Goal: Check status: Check status

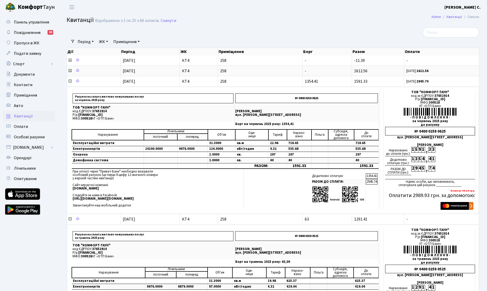
select select "25"
click at [70, 72] on icon at bounding box center [70, 71] width 4 height 4
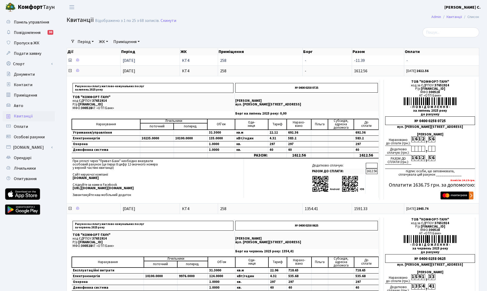
click at [71, 62] on icon at bounding box center [70, 60] width 4 height 4
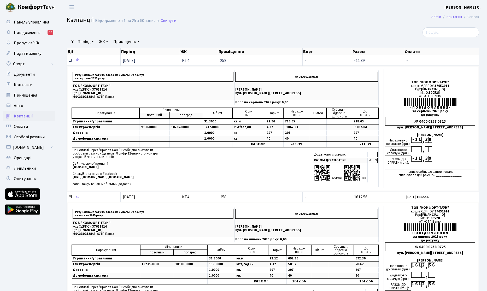
click at [70, 61] on icon at bounding box center [70, 60] width 4 height 4
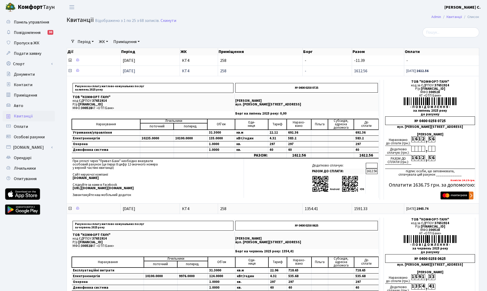
click at [70, 72] on icon at bounding box center [70, 71] width 4 height 4
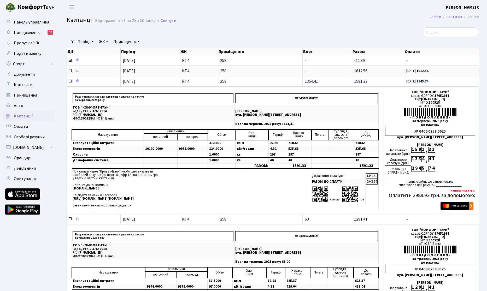
click at [71, 80] on icon at bounding box center [70, 81] width 4 height 4
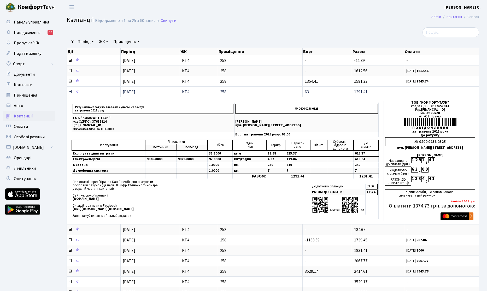
click at [71, 93] on icon at bounding box center [70, 92] width 4 height 4
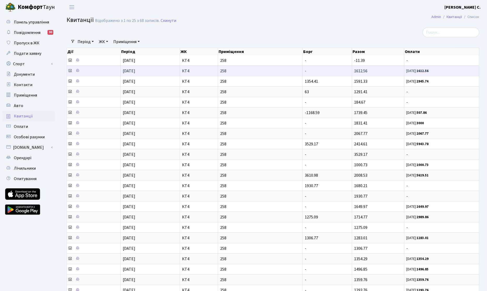
click at [70, 70] on icon at bounding box center [70, 71] width 4 height 4
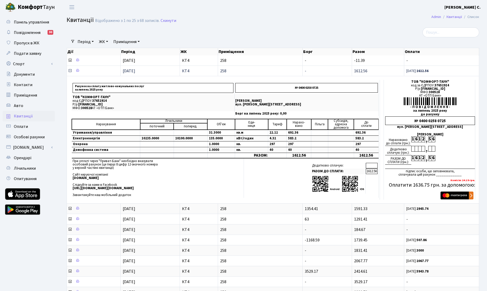
click at [70, 72] on icon at bounding box center [70, 71] width 4 height 4
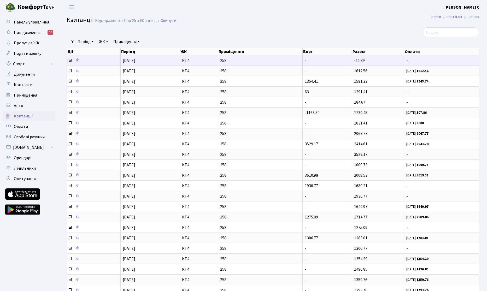
click at [69, 60] on icon at bounding box center [70, 60] width 4 height 4
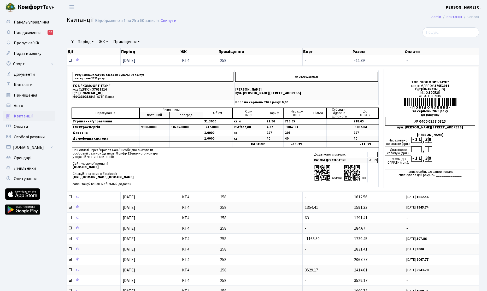
click at [71, 60] on icon at bounding box center [70, 60] width 4 height 4
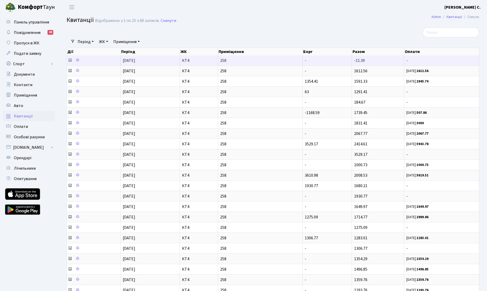
click at [70, 61] on icon at bounding box center [70, 60] width 4 height 4
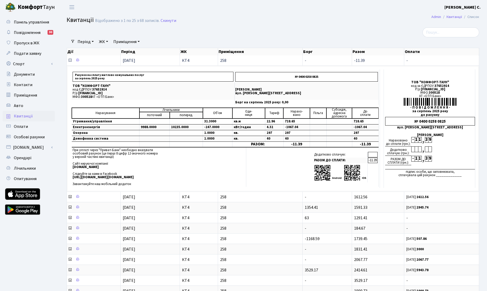
click at [70, 61] on icon at bounding box center [70, 60] width 4 height 4
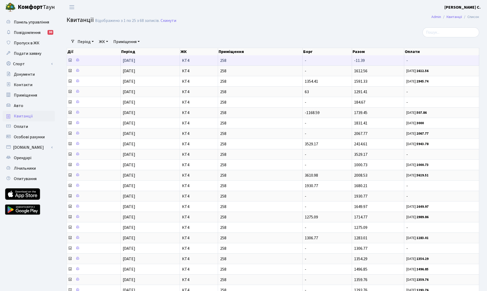
click at [68, 61] on icon at bounding box center [70, 60] width 4 height 4
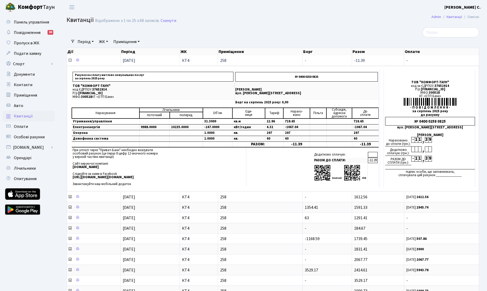
click at [69, 61] on icon at bounding box center [70, 60] width 4 height 4
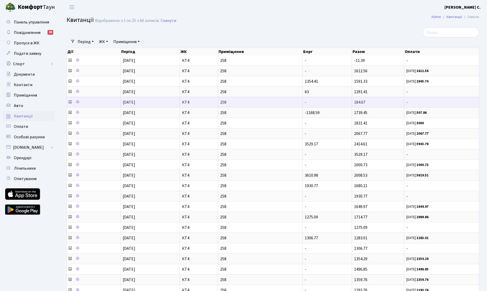
click at [69, 102] on icon at bounding box center [70, 102] width 4 height 4
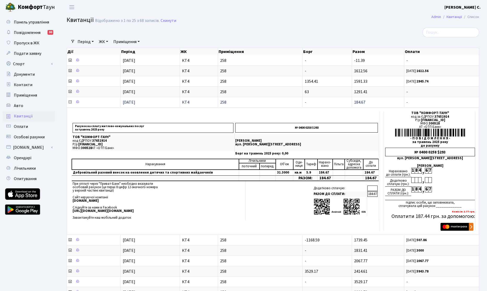
click at [69, 102] on icon at bounding box center [70, 102] width 4 height 4
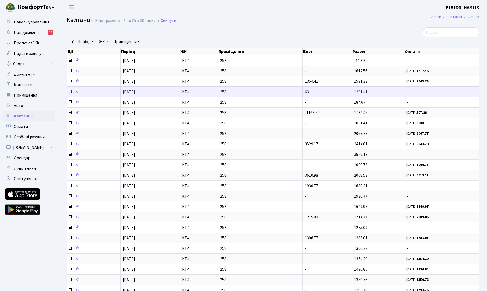
click at [69, 93] on icon at bounding box center [70, 92] width 4 height 4
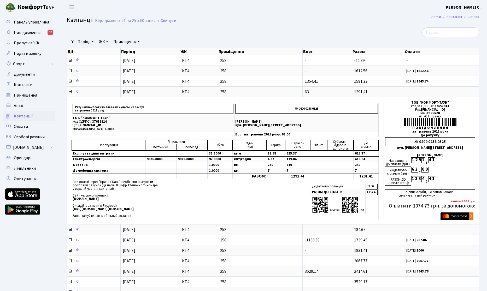
click at [70, 61] on icon at bounding box center [70, 60] width 4 height 4
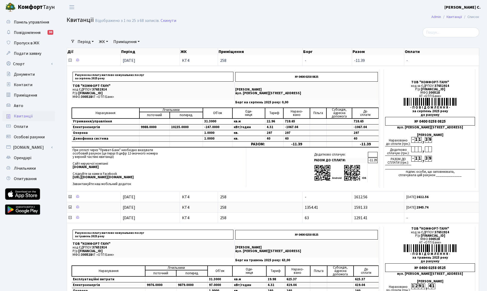
click at [70, 61] on icon at bounding box center [70, 60] width 4 height 4
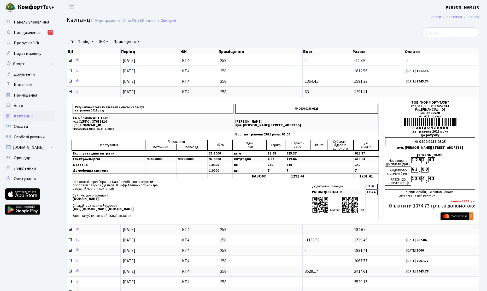
click at [70, 71] on icon at bounding box center [70, 71] width 4 height 4
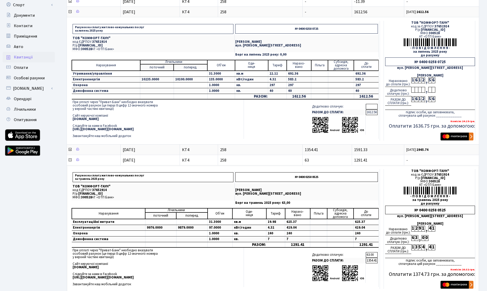
scroll to position [60, 0]
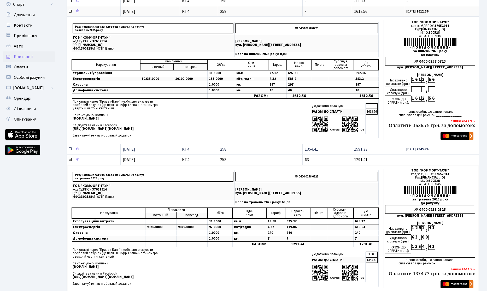
click at [71, 150] on icon at bounding box center [70, 149] width 4 height 4
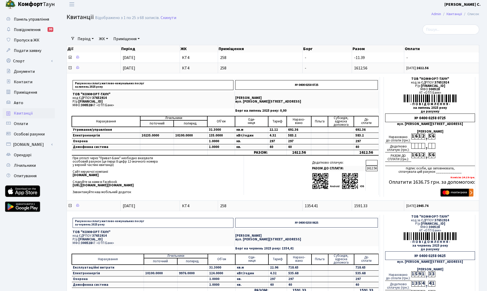
scroll to position [0, 0]
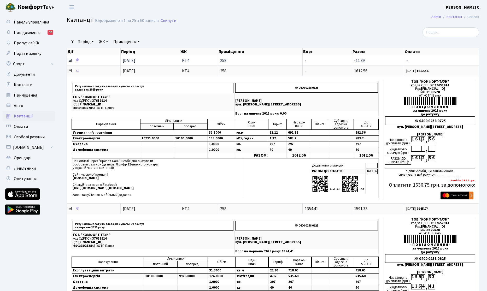
click at [71, 60] on icon at bounding box center [70, 60] width 4 height 4
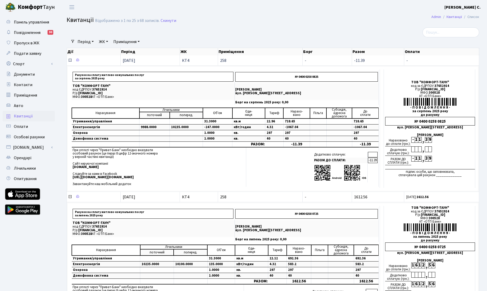
click at [71, 61] on icon at bounding box center [70, 60] width 4 height 4
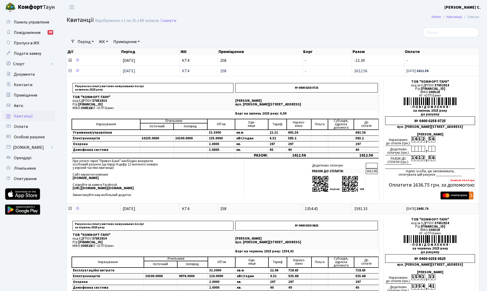
click at [69, 72] on icon at bounding box center [70, 71] width 4 height 4
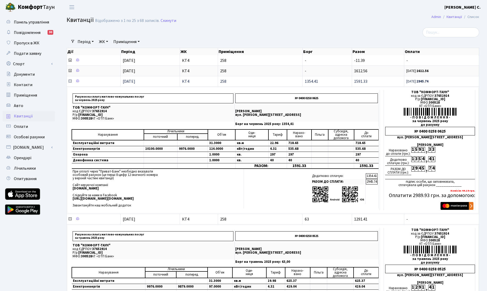
click at [69, 82] on icon at bounding box center [70, 81] width 4 height 4
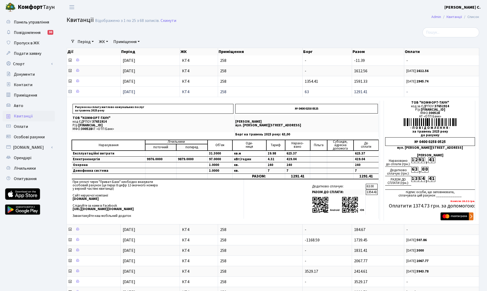
click at [72, 92] on span at bounding box center [70, 92] width 5 height 6
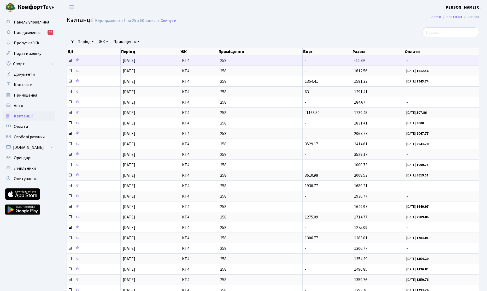
click at [71, 59] on icon at bounding box center [70, 60] width 4 height 4
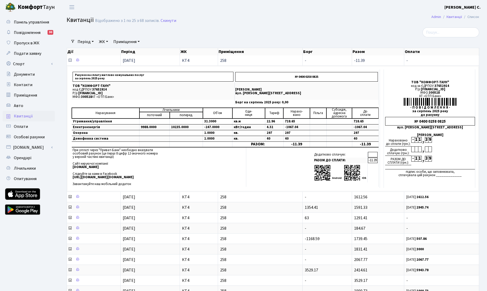
click at [70, 62] on icon at bounding box center [70, 60] width 4 height 4
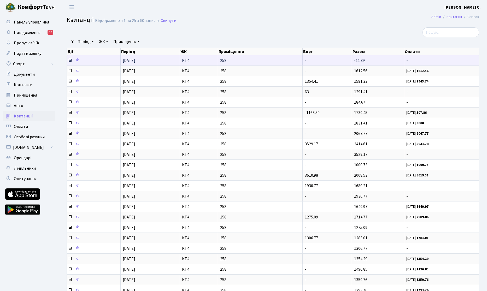
click at [70, 61] on icon at bounding box center [70, 60] width 4 height 4
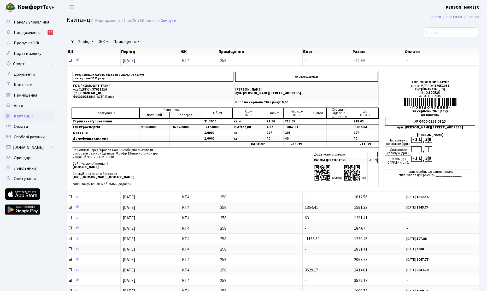
click at [69, 60] on icon at bounding box center [70, 60] width 4 height 4
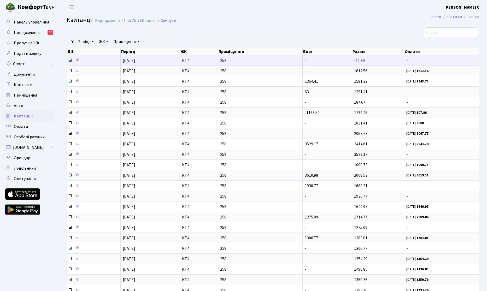
click at [70, 59] on icon at bounding box center [70, 60] width 4 height 4
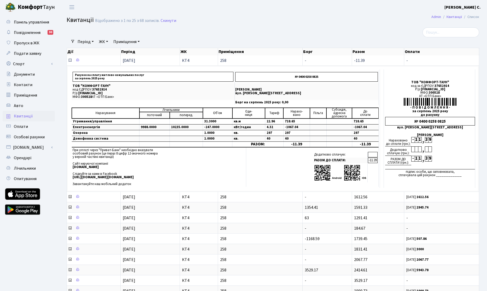
click at [70, 59] on icon at bounding box center [70, 60] width 4 height 4
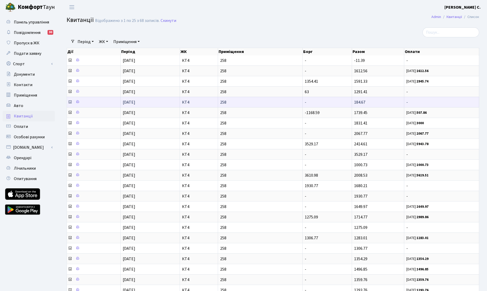
click at [70, 103] on icon at bounding box center [70, 102] width 4 height 4
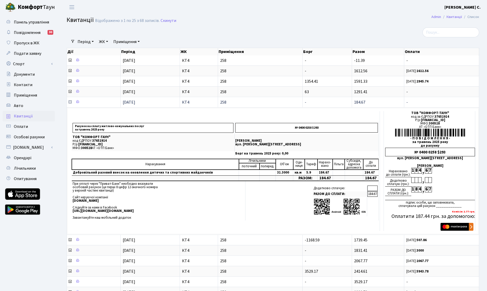
click at [70, 103] on icon at bounding box center [70, 102] width 4 height 4
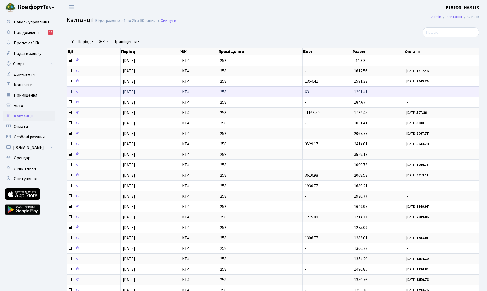
click at [68, 91] on icon at bounding box center [70, 92] width 4 height 4
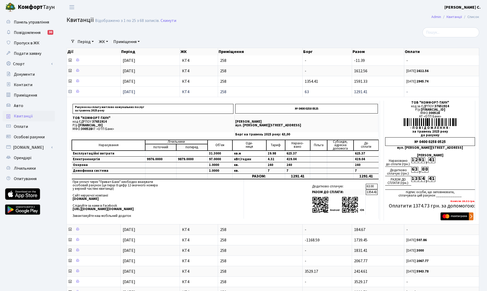
click at [68, 91] on icon at bounding box center [70, 92] width 4 height 4
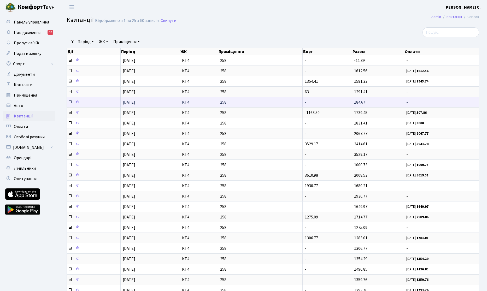
click at [68, 101] on icon at bounding box center [70, 102] width 4 height 4
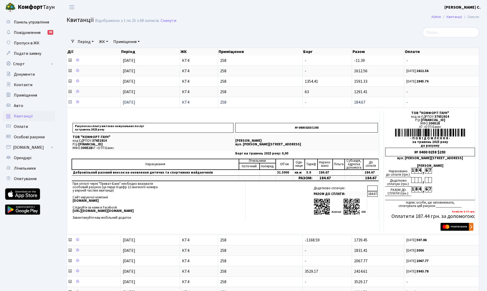
click at [68, 101] on icon at bounding box center [70, 102] width 4 height 4
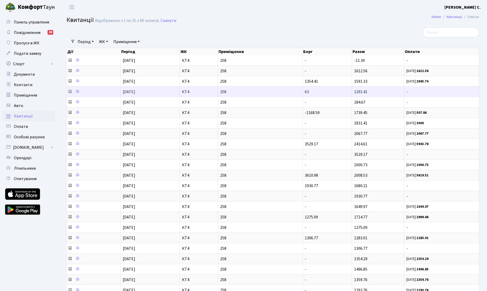
click at [70, 93] on icon at bounding box center [70, 92] width 4 height 4
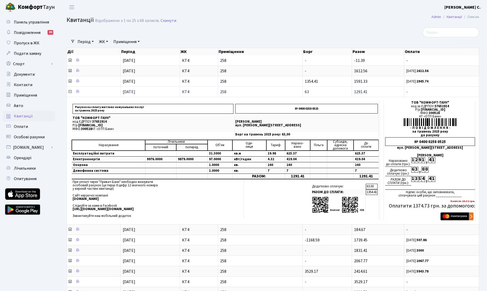
click at [70, 93] on icon at bounding box center [70, 92] width 4 height 4
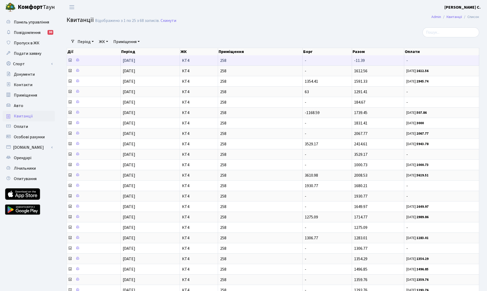
click at [69, 59] on icon at bounding box center [70, 60] width 4 height 4
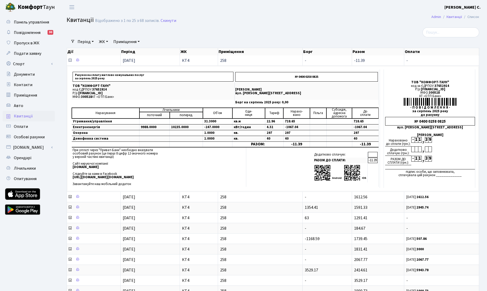
click at [69, 59] on icon at bounding box center [70, 60] width 4 height 4
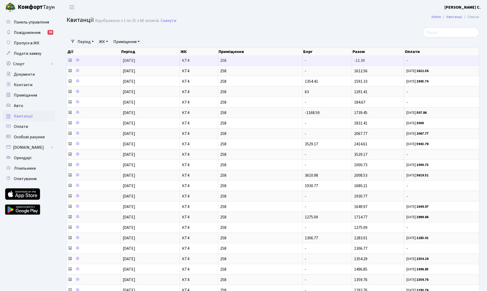
click at [68, 62] on icon at bounding box center [70, 60] width 4 height 4
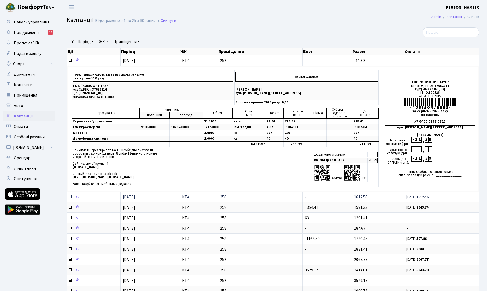
click at [69, 197] on icon at bounding box center [70, 197] width 4 height 4
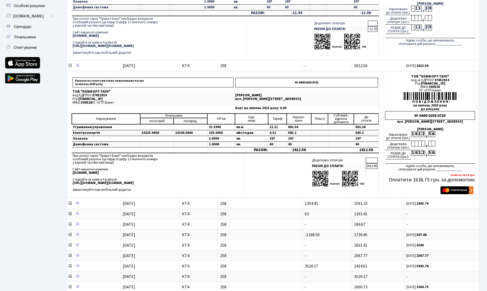
scroll to position [149, 0]
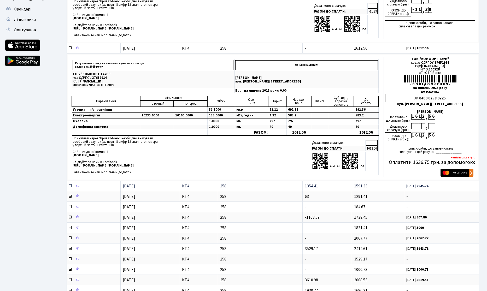
click at [71, 185] on icon at bounding box center [70, 186] width 4 height 4
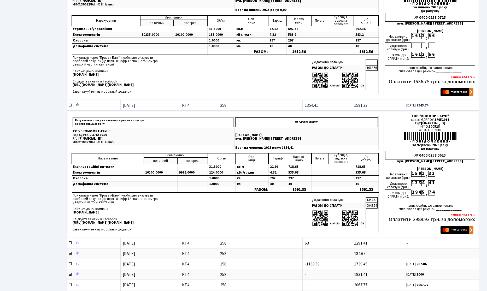
scroll to position [268, 0]
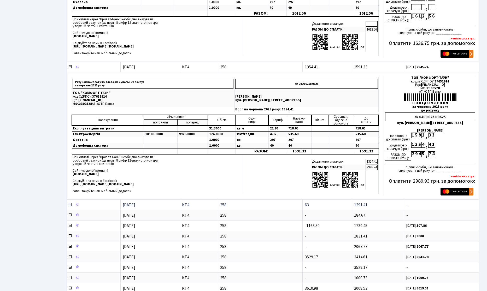
click at [70, 205] on icon at bounding box center [70, 205] width 4 height 4
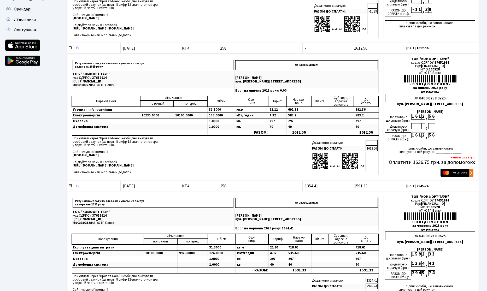
scroll to position [0, 0]
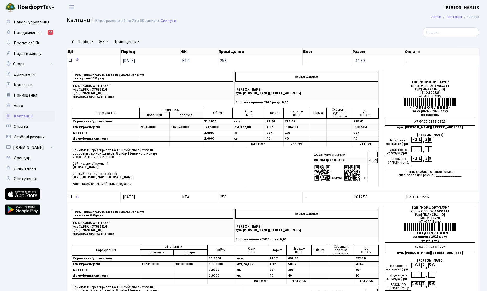
click at [71, 59] on icon at bounding box center [70, 60] width 4 height 4
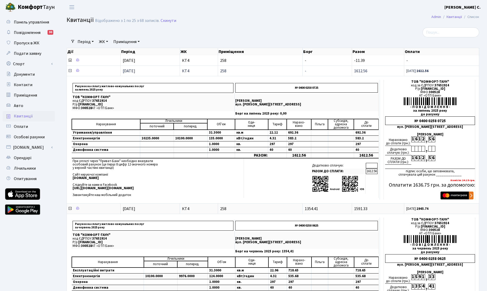
click at [70, 72] on icon at bounding box center [70, 71] width 4 height 4
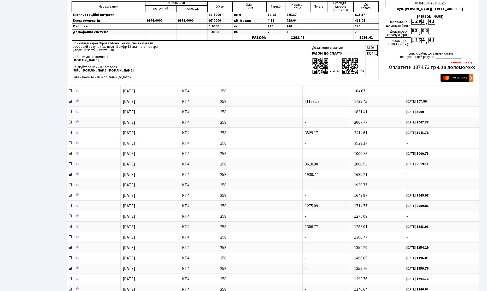
scroll to position [268, 0]
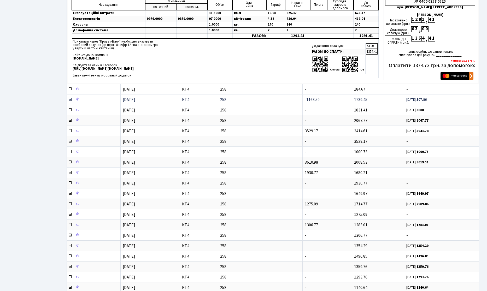
click at [70, 99] on icon at bounding box center [70, 99] width 4 height 4
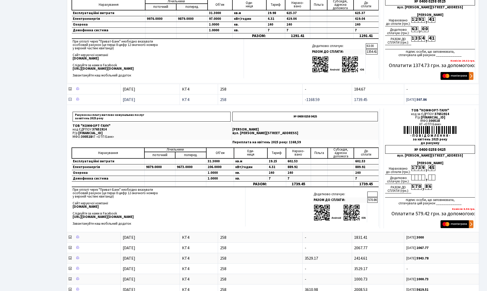
click at [70, 99] on icon at bounding box center [70, 99] width 4 height 4
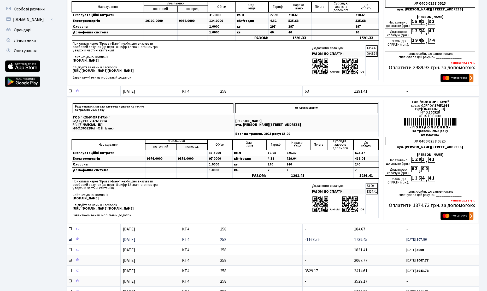
scroll to position [119, 0]
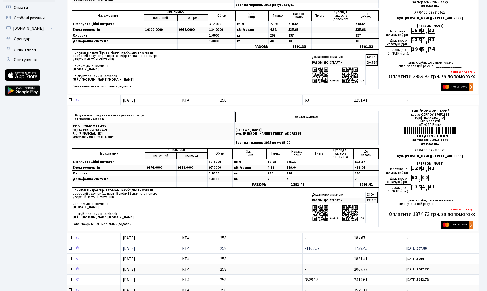
click at [70, 101] on icon at bounding box center [70, 100] width 4 height 4
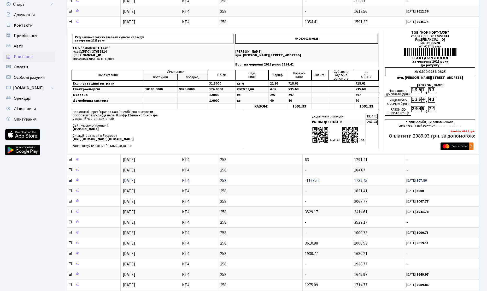
scroll to position [0, 0]
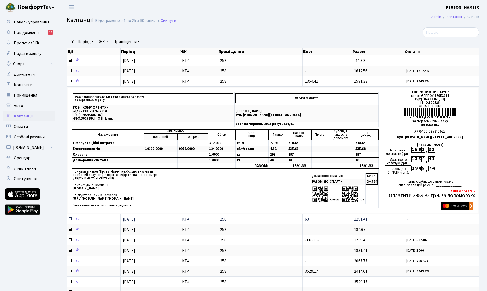
click at [68, 219] on icon at bounding box center [70, 219] width 4 height 4
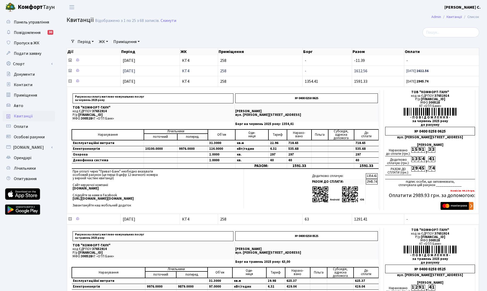
click at [69, 70] on icon at bounding box center [70, 71] width 4 height 4
